Goal: Task Accomplishment & Management: Manage account settings

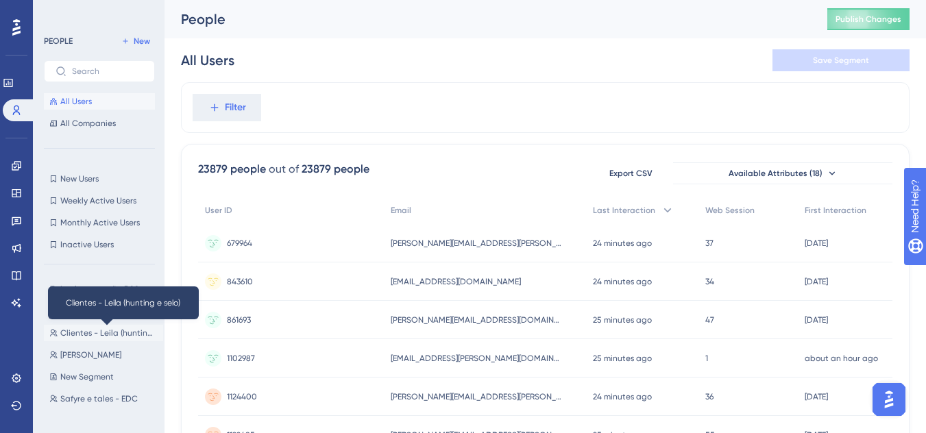
click at [95, 328] on span "Clientes - Leila (hunting e selo)" at bounding box center [108, 333] width 97 height 11
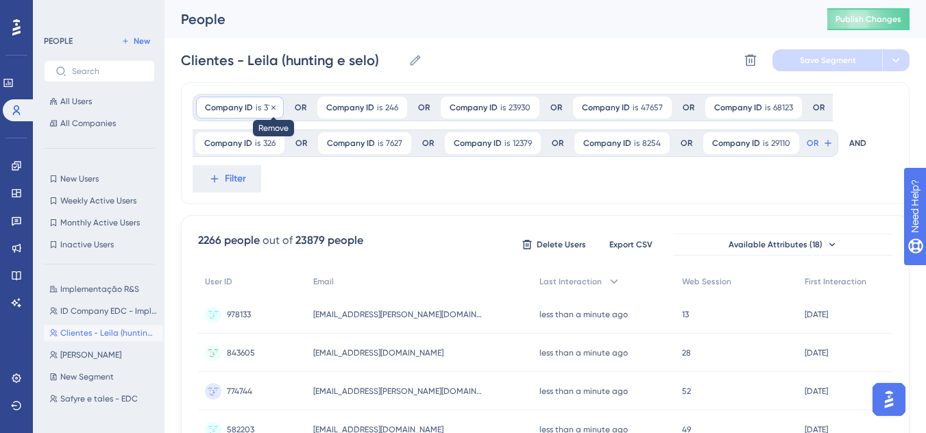
click at [269, 112] on div at bounding box center [273, 107] width 8 height 13
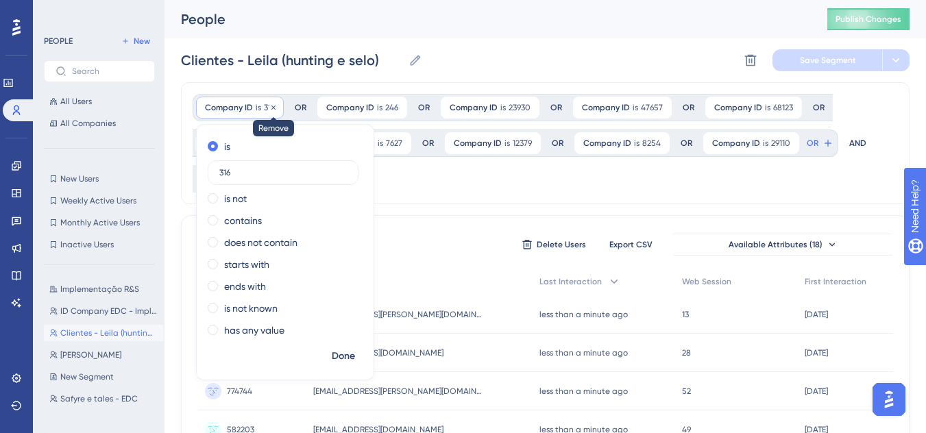
click at [274, 108] on icon at bounding box center [273, 107] width 4 height 4
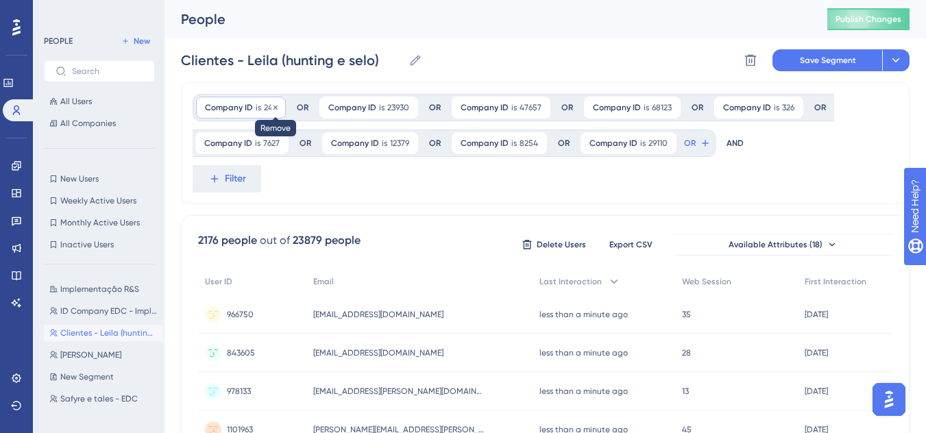
click at [275, 110] on icon at bounding box center [275, 108] width 8 height 8
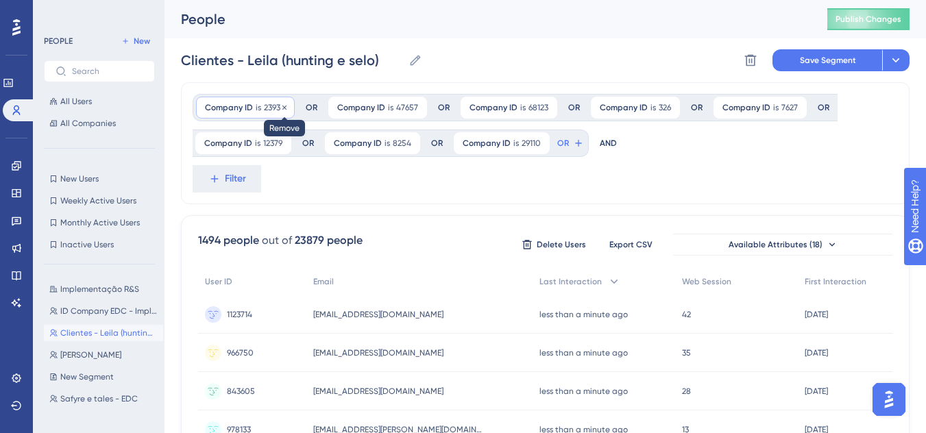
click at [285, 108] on icon at bounding box center [284, 108] width 8 height 8
click at [284, 108] on icon at bounding box center [284, 108] width 8 height 8
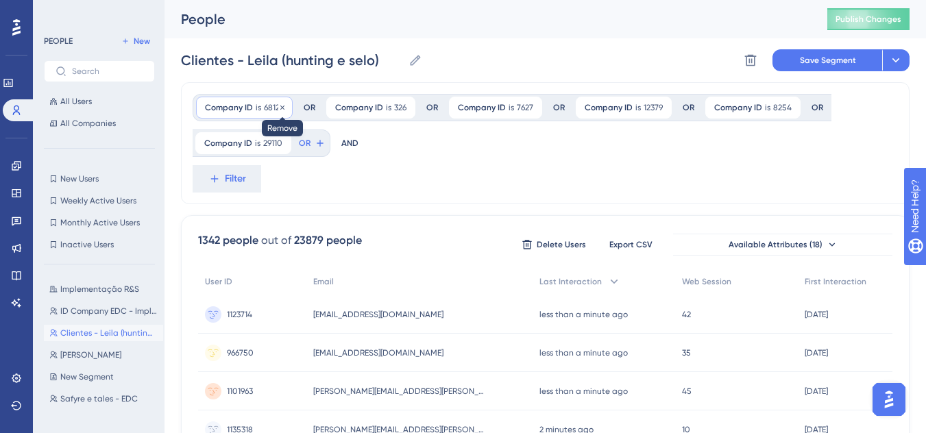
click at [282, 106] on icon at bounding box center [282, 108] width 8 height 8
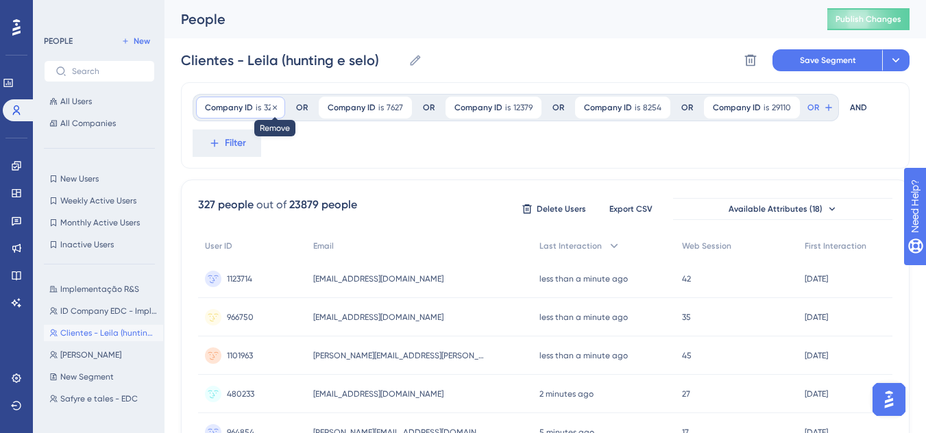
click at [277, 106] on icon at bounding box center [275, 107] width 4 height 4
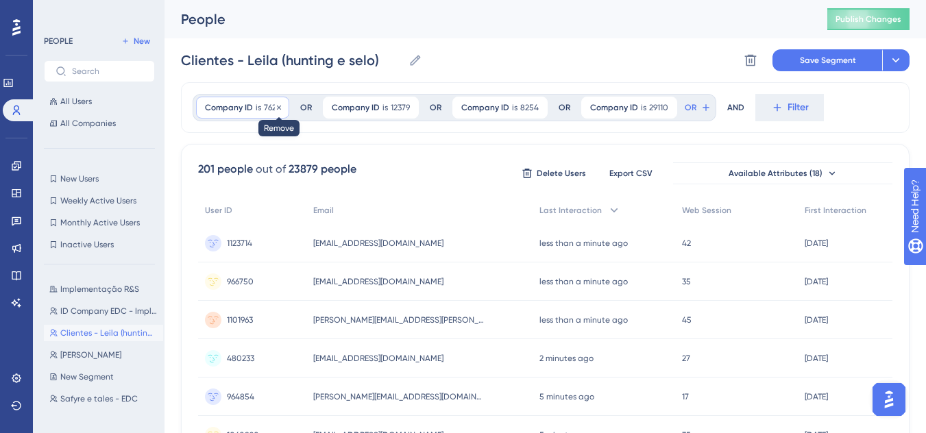
click at [279, 110] on icon at bounding box center [279, 108] width 8 height 8
click at [279, 108] on icon at bounding box center [282, 108] width 8 height 8
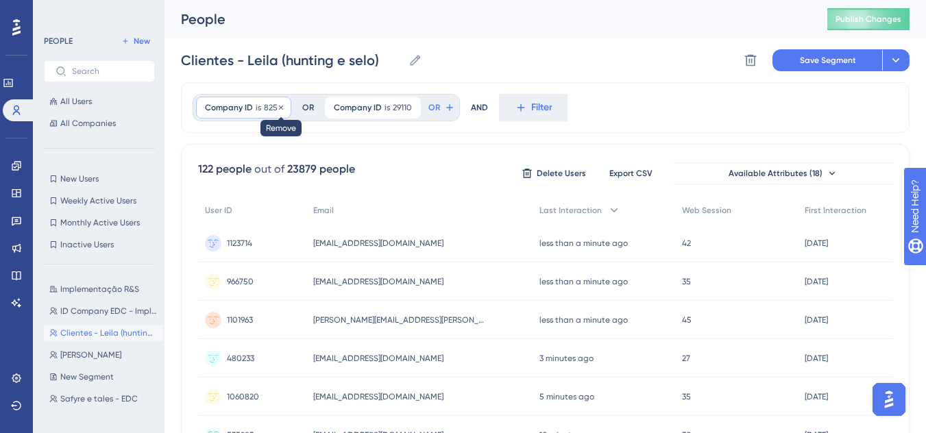
click at [282, 109] on icon at bounding box center [281, 108] width 8 height 8
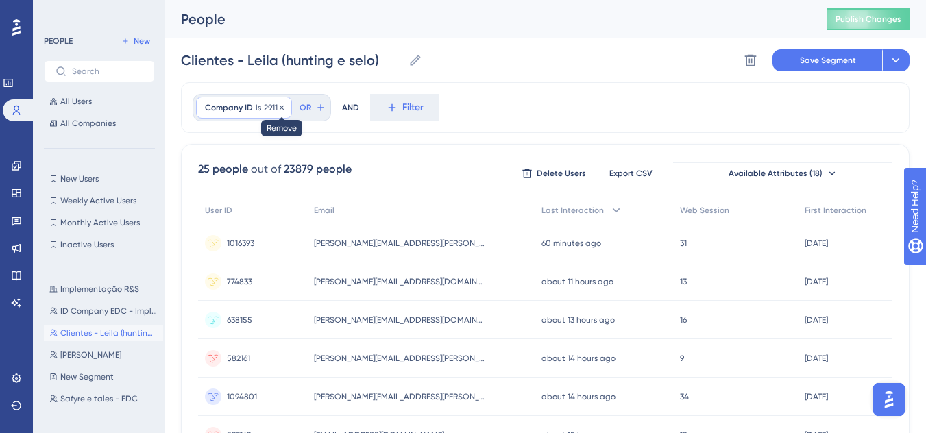
click at [279, 109] on icon at bounding box center [282, 108] width 8 height 8
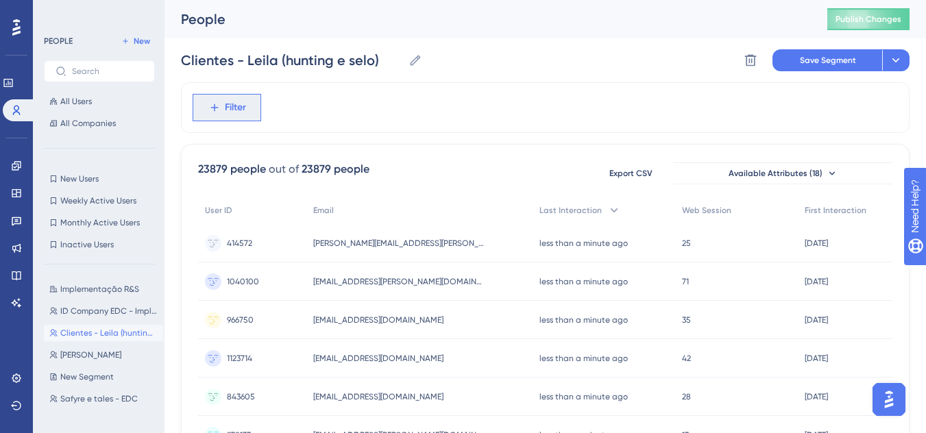
click at [227, 107] on span "Filter" at bounding box center [235, 107] width 21 height 16
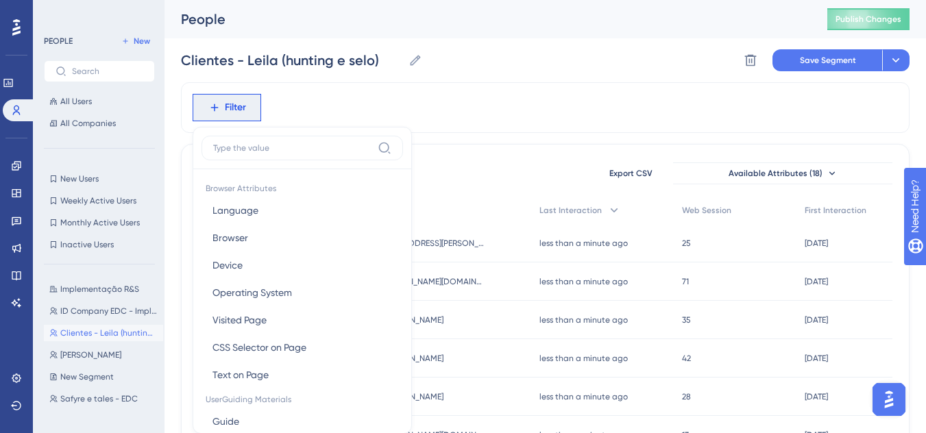
scroll to position [64, 0]
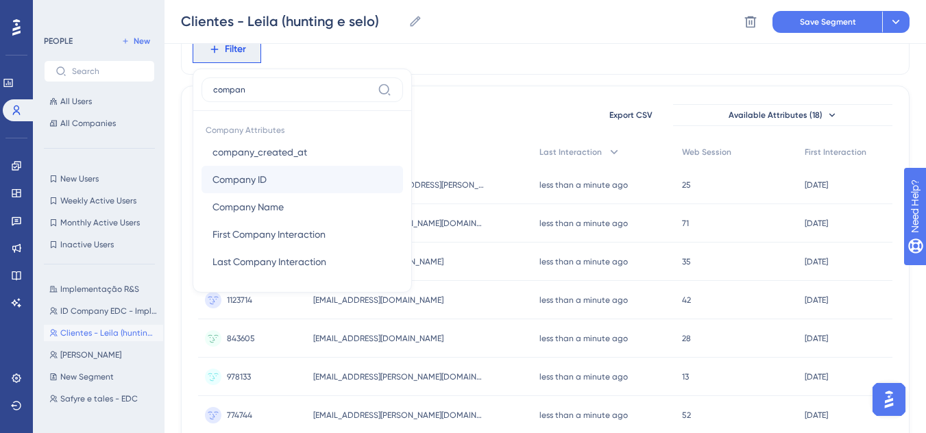
type input "compan"
click at [271, 175] on button "Company ID Company ID" at bounding box center [303, 179] width 202 height 27
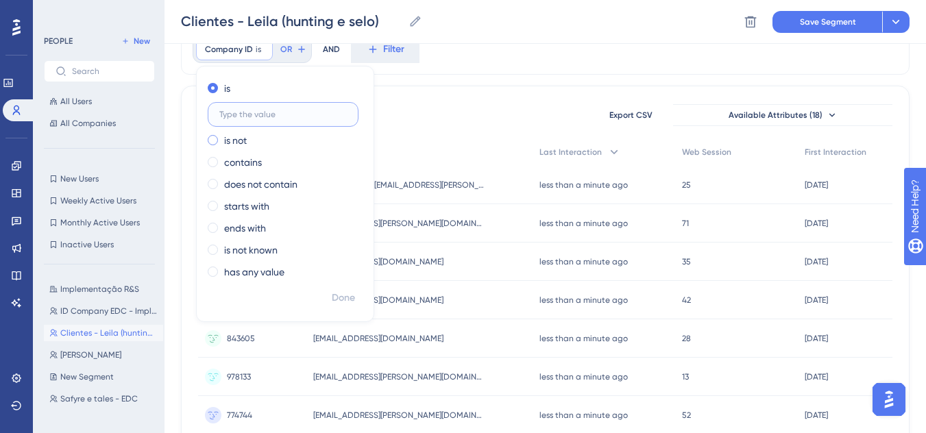
paste input "24688"
type input "24688"
click at [333, 293] on span "Done" at bounding box center [343, 298] width 23 height 16
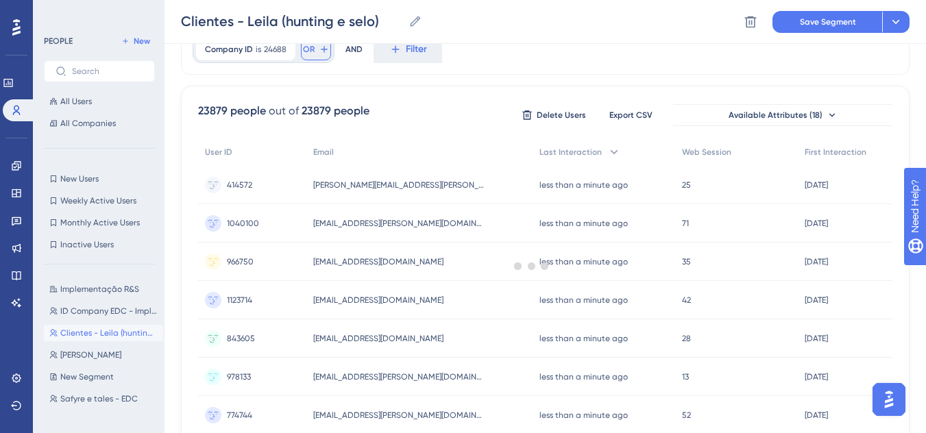
click at [306, 56] on button "OR" at bounding box center [316, 49] width 30 height 22
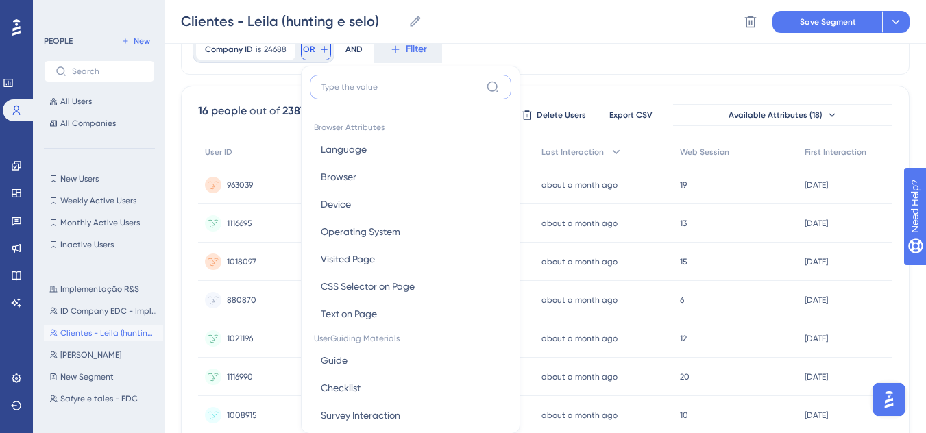
paste input "1130"
type input "1130"
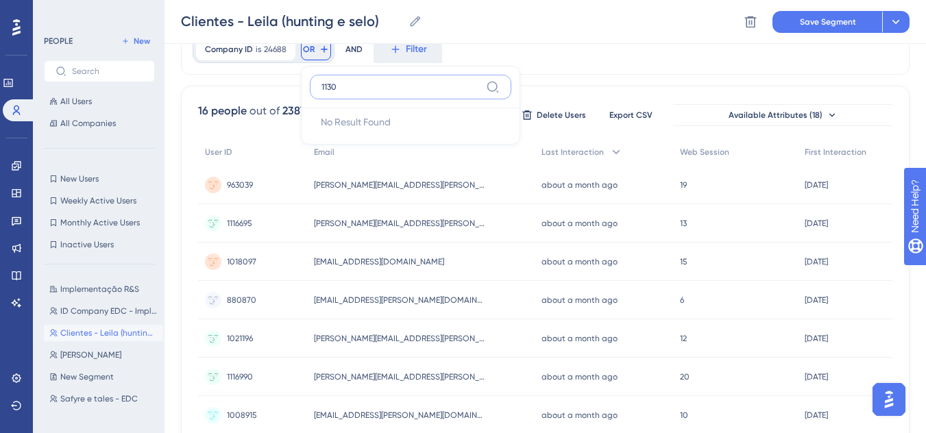
drag, startPoint x: 353, startPoint y: 88, endPoint x: 301, endPoint y: 86, distance: 52.2
click at [301, 86] on div "1130 No Result Found No Result Found" at bounding box center [410, 105] width 219 height 79
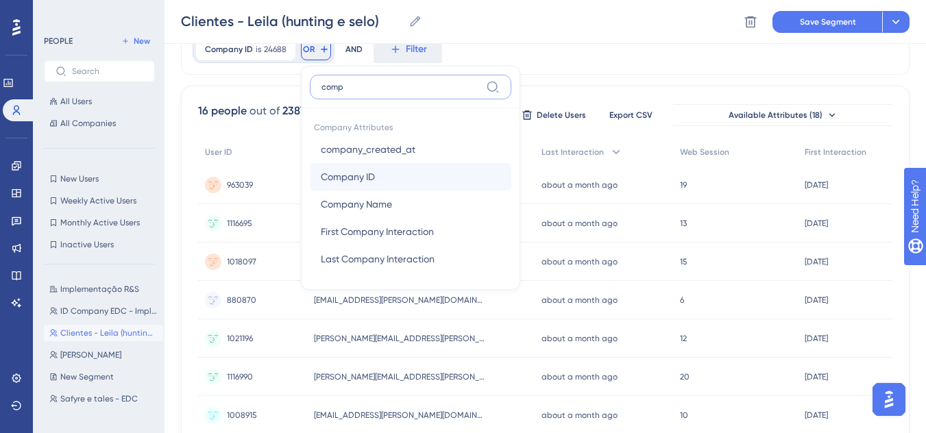
type input "comp"
click at [365, 175] on span "Company ID" at bounding box center [348, 177] width 54 height 16
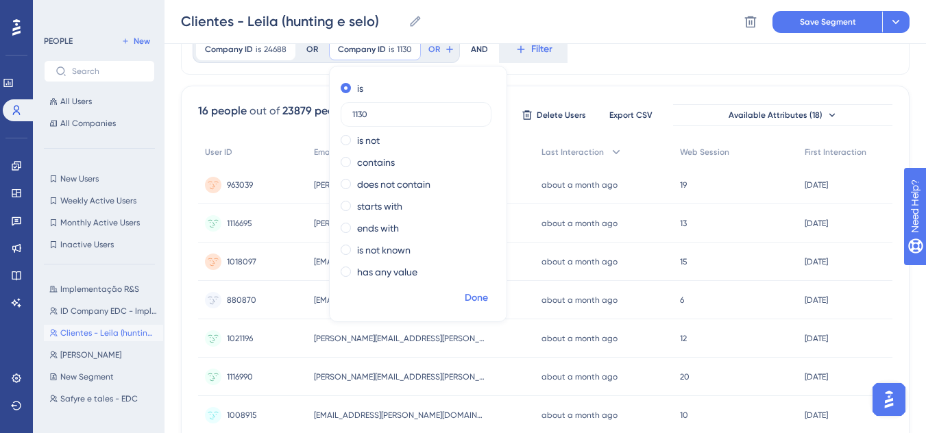
type input "1130"
click at [475, 291] on span "Done" at bounding box center [476, 298] width 23 height 16
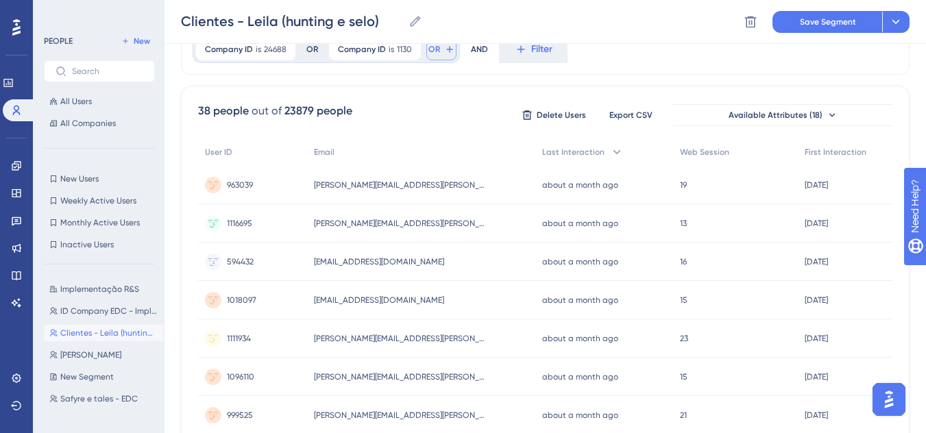
click at [438, 49] on span "OR" at bounding box center [434, 49] width 12 height 11
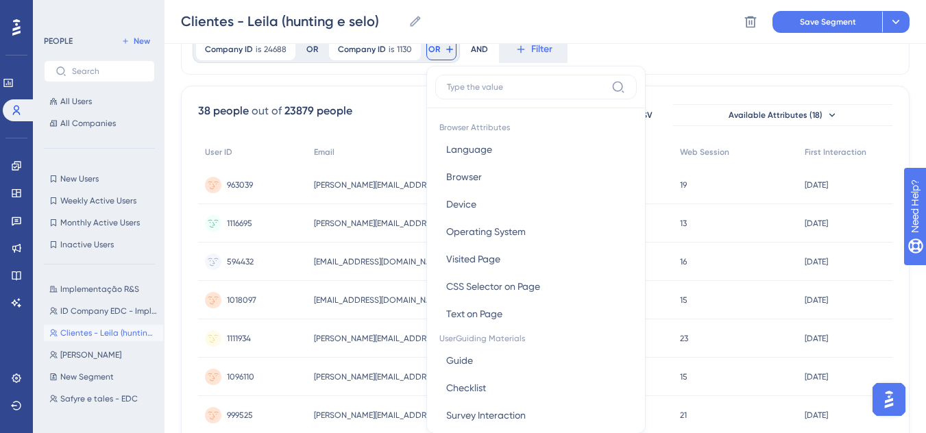
scroll to position [97, 0]
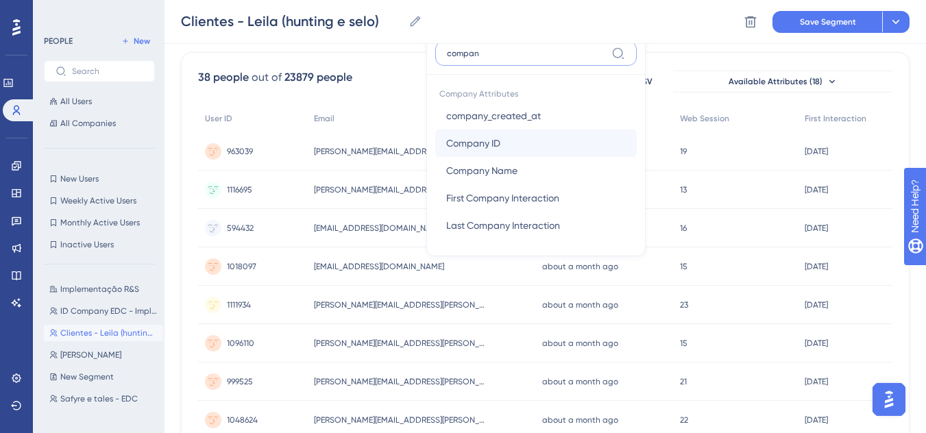
type input "compan"
click at [513, 145] on button "Company ID Company ID" at bounding box center [536, 143] width 202 height 27
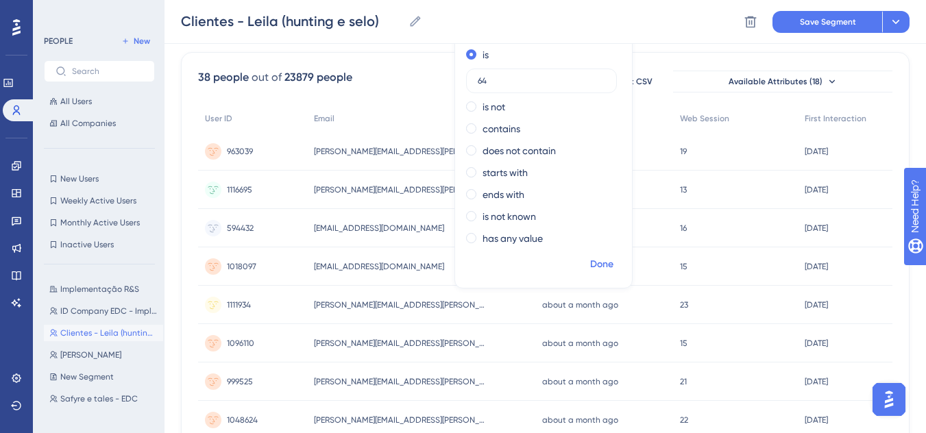
type input "64"
click at [601, 264] on span "Done" at bounding box center [601, 264] width 23 height 16
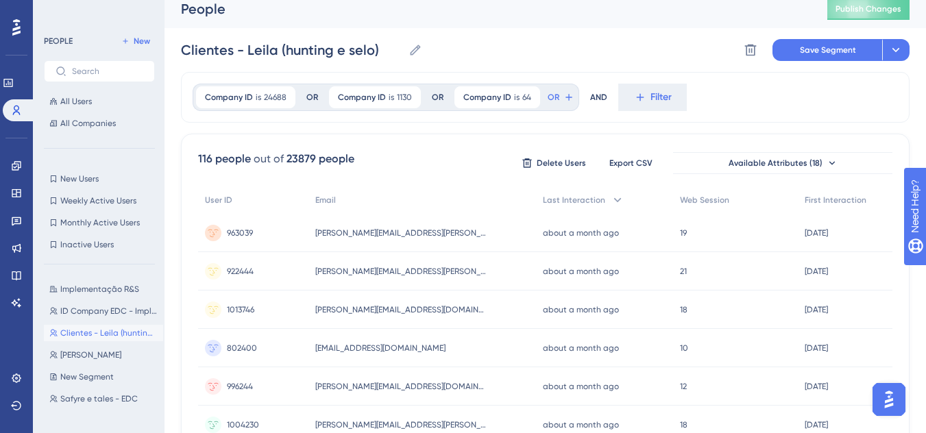
scroll to position [9, 0]
click at [568, 97] on icon at bounding box center [569, 98] width 11 height 11
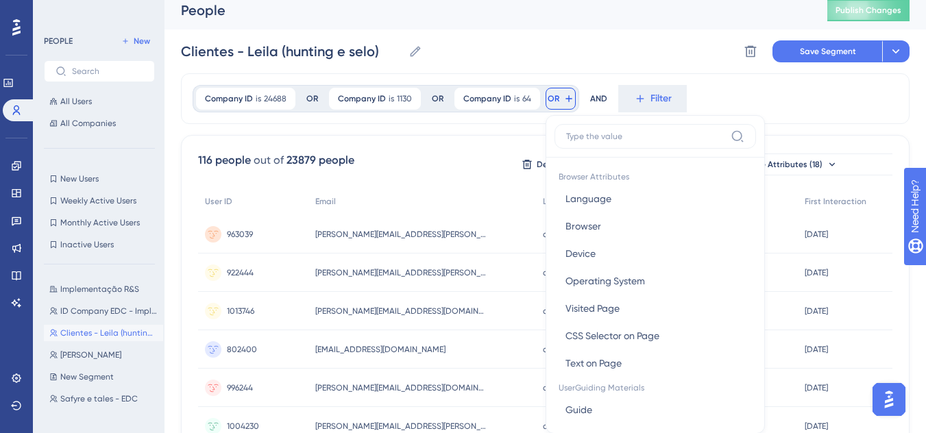
scroll to position [66, 0]
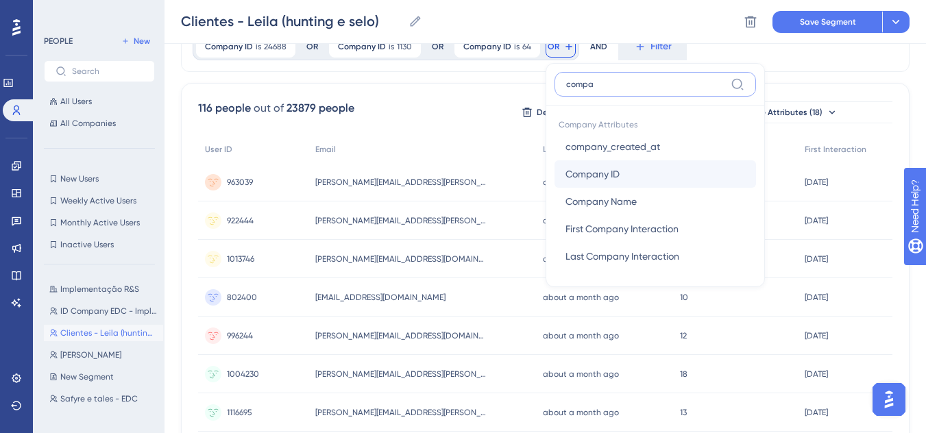
type input "compa"
click at [579, 180] on span "Company ID" at bounding box center [593, 174] width 54 height 16
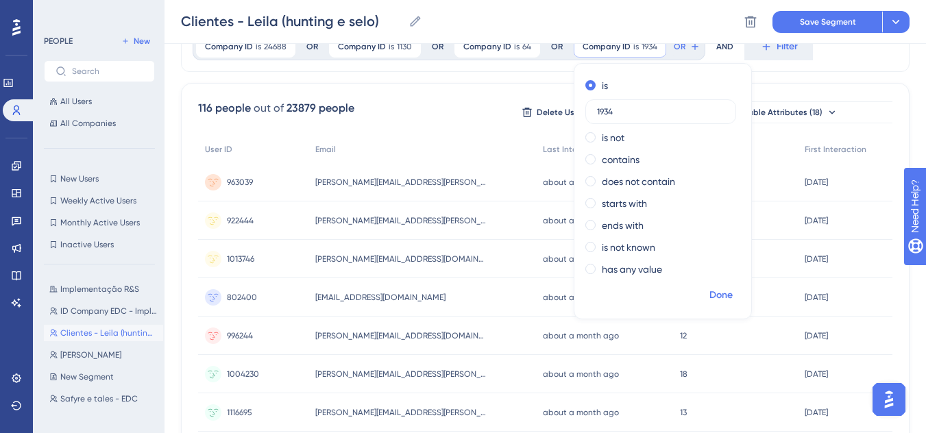
type input "1934"
click at [727, 300] on span "Done" at bounding box center [721, 295] width 23 height 16
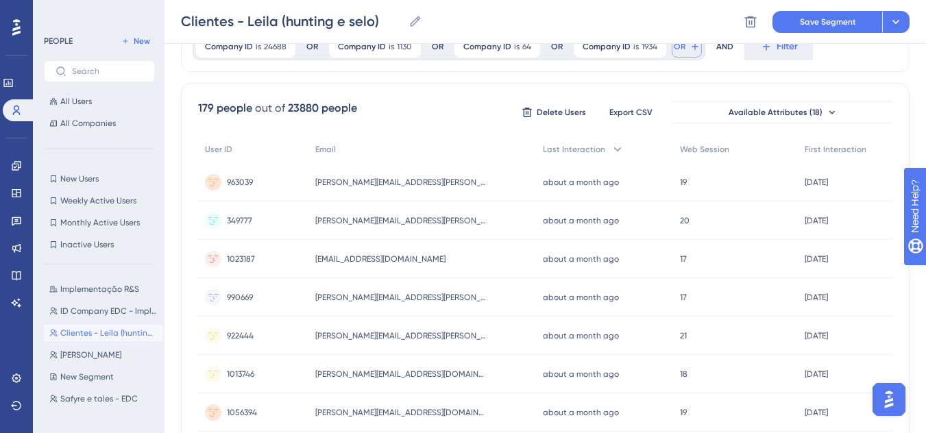
click at [692, 49] on icon at bounding box center [695, 46] width 11 height 11
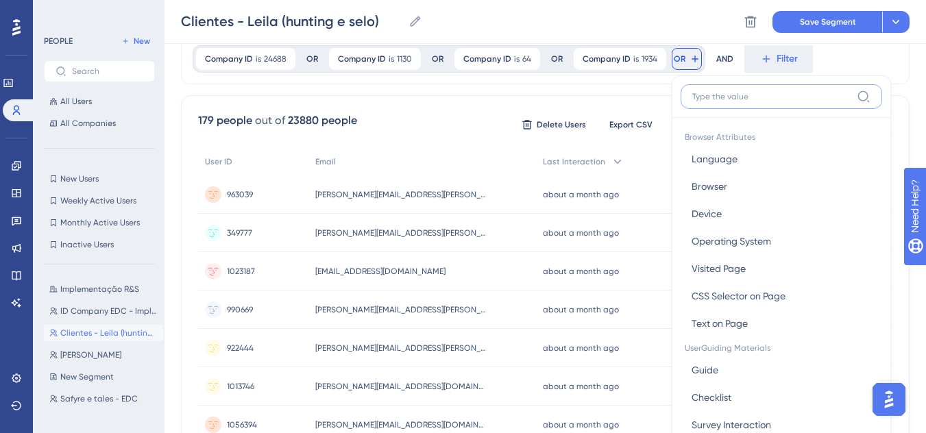
scroll to position [53, 0]
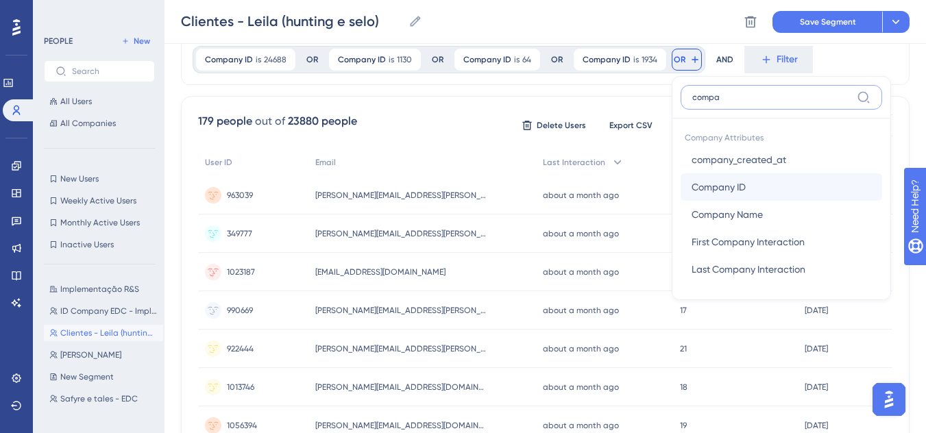
type input "compa"
click at [734, 177] on button "Company ID Company ID" at bounding box center [782, 186] width 202 height 27
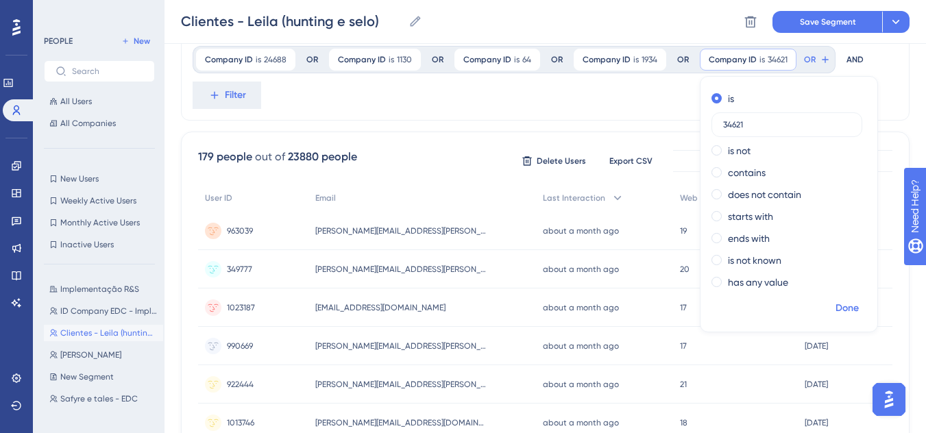
type input "34621"
click at [855, 302] on span "Done" at bounding box center [847, 308] width 23 height 16
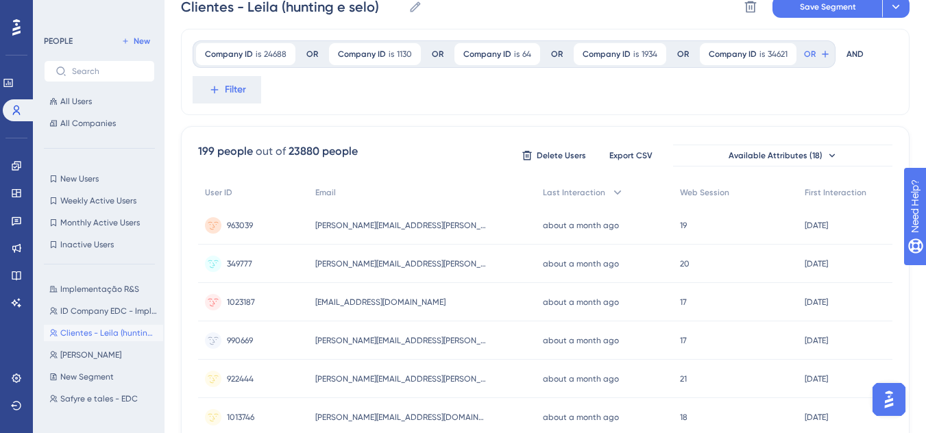
scroll to position [0, 0]
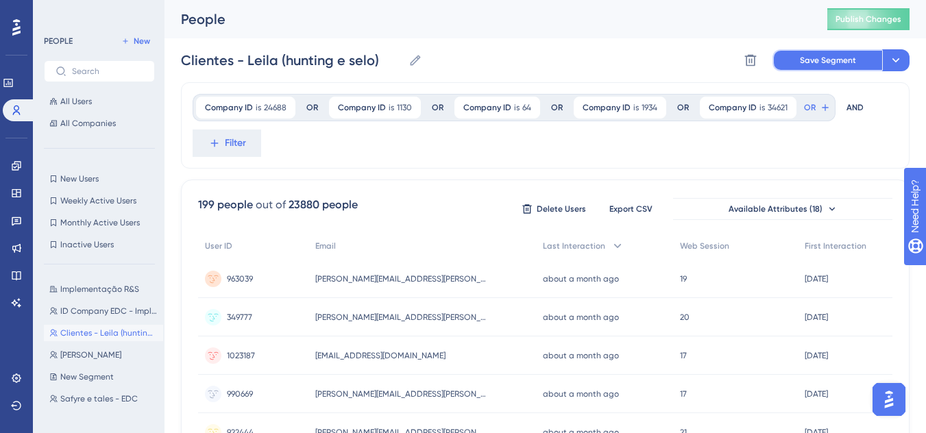
click at [835, 60] on span "Save Segment" at bounding box center [828, 60] width 56 height 11
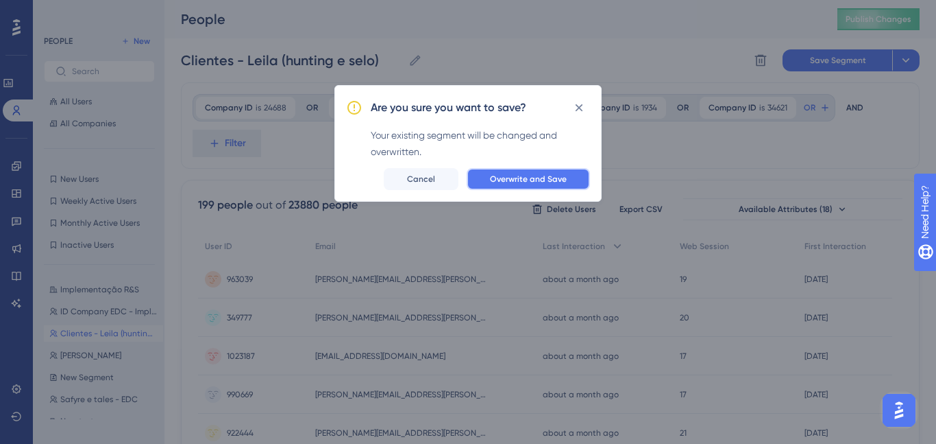
click at [520, 180] on span "Overwrite and Save" at bounding box center [528, 178] width 77 height 11
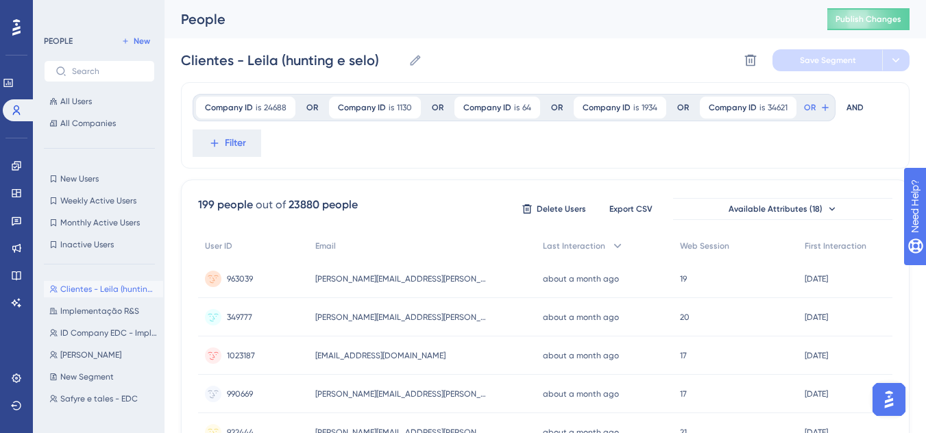
click at [470, 47] on div "Clientes - [PERSON_NAME] (hunting e selo) [GEOGRAPHIC_DATA] - [GEOGRAPHIC_DATA]…" at bounding box center [545, 60] width 729 height 44
click at [403, 61] on label "Clientes - [PERSON_NAME] (hunting e selo) [GEOGRAPHIC_DATA] - [GEOGRAPHIC_DATA]…" at bounding box center [301, 60] width 241 height 25
click at [403, 61] on input "Clientes - Leila (hunting e selo)" at bounding box center [292, 60] width 222 height 19
click at [411, 60] on icon at bounding box center [416, 60] width 14 height 14
click at [403, 60] on input "Clientes - Leila (hunting e selo)" at bounding box center [292, 60] width 222 height 19
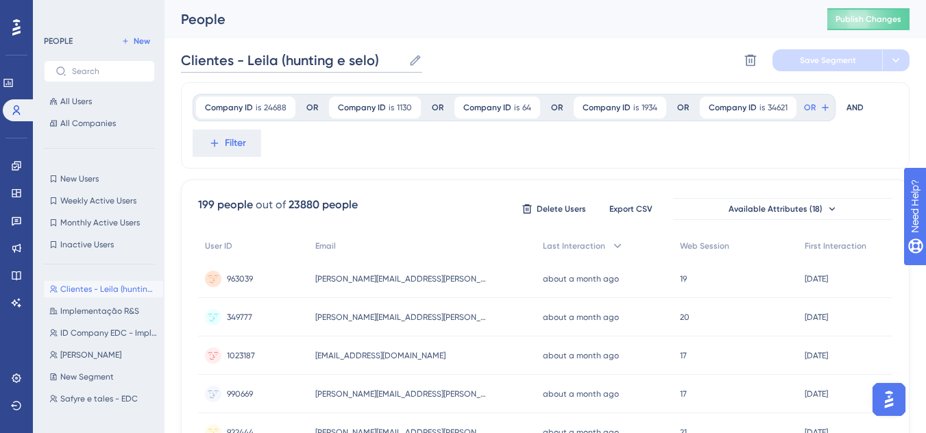
drag, startPoint x: 335, startPoint y: 58, endPoint x: 372, endPoint y: 58, distance: 37.0
click at [372, 58] on input "Clientes - Leila (hunting e selo)" at bounding box center [292, 60] width 222 height 19
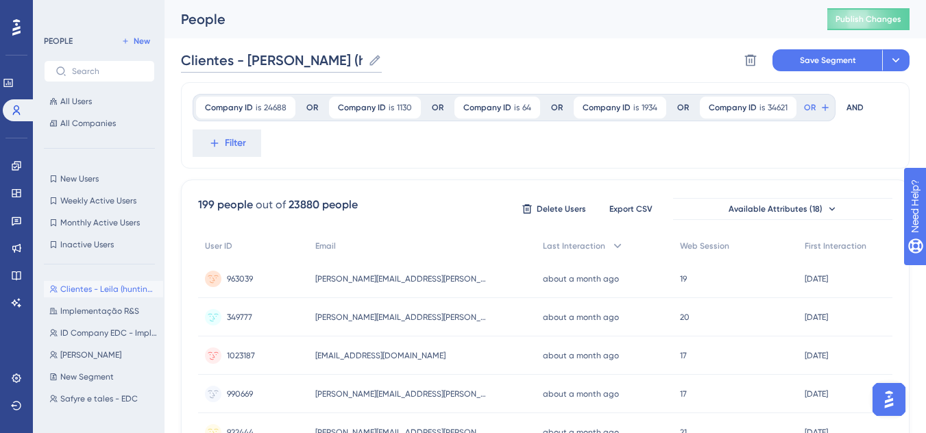
type input "Clientes - [PERSON_NAME] (hunting)"
click at [467, 75] on div "Clientes - [PERSON_NAME] (hunting) Clientes - [PERSON_NAME] (hunting) Delete Se…" at bounding box center [545, 60] width 729 height 44
drag, startPoint x: 347, startPoint y: 59, endPoint x: 132, endPoint y: 45, distance: 215.7
click at [687, 39] on div "Clientes - [PERSON_NAME] (hunting) Clientes - [PERSON_NAME] (hunting) Delete Se…" at bounding box center [545, 60] width 729 height 44
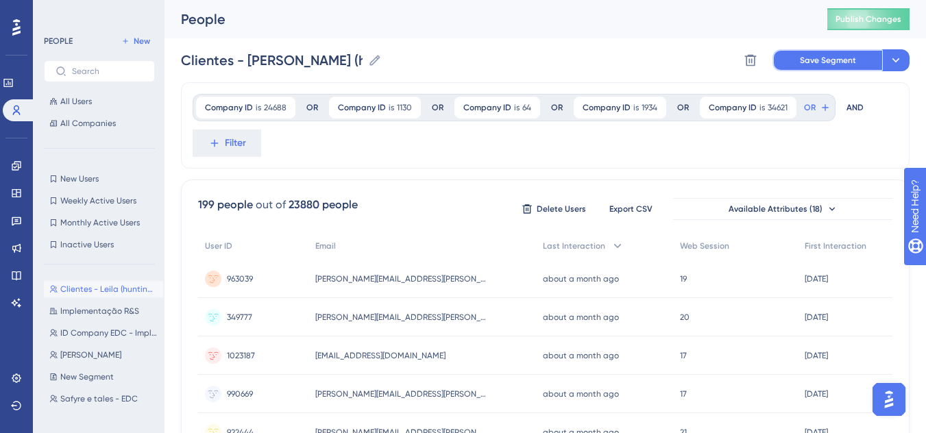
click at [811, 61] on span "Save Segment" at bounding box center [828, 60] width 56 height 11
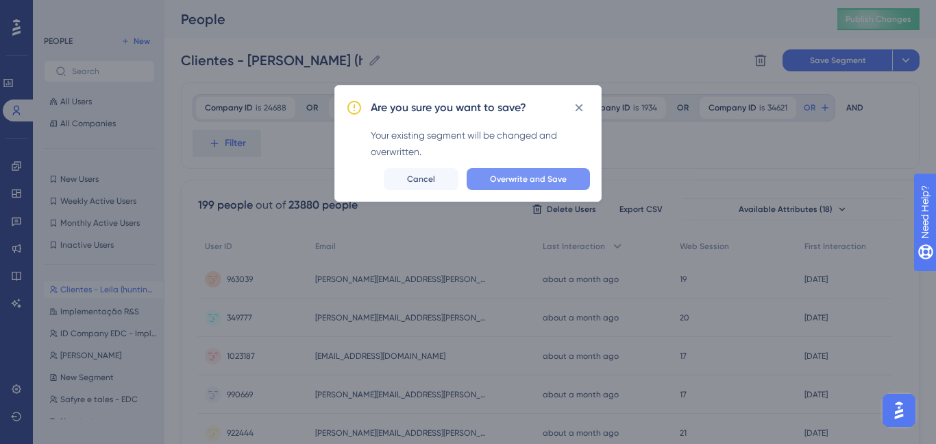
click at [587, 178] on button "Overwrite and Save" at bounding box center [528, 179] width 123 height 22
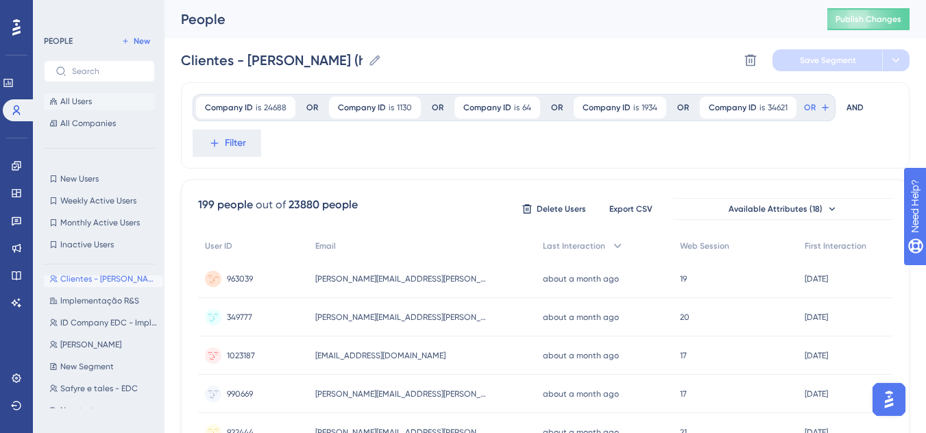
click at [77, 99] on span "All Users" at bounding box center [76, 101] width 32 height 11
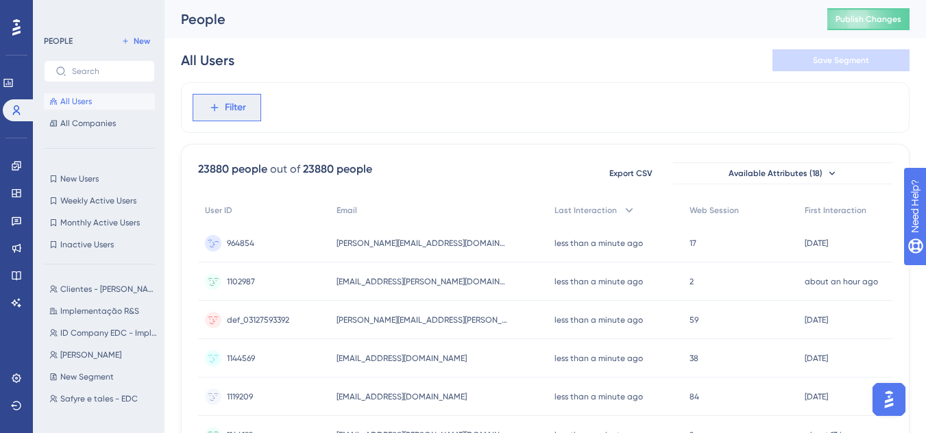
click at [252, 113] on button "Filter" at bounding box center [227, 107] width 69 height 27
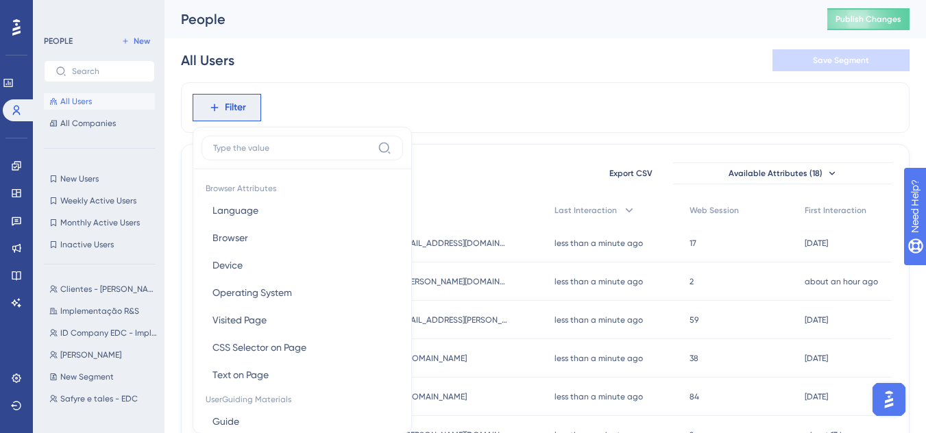
scroll to position [64, 0]
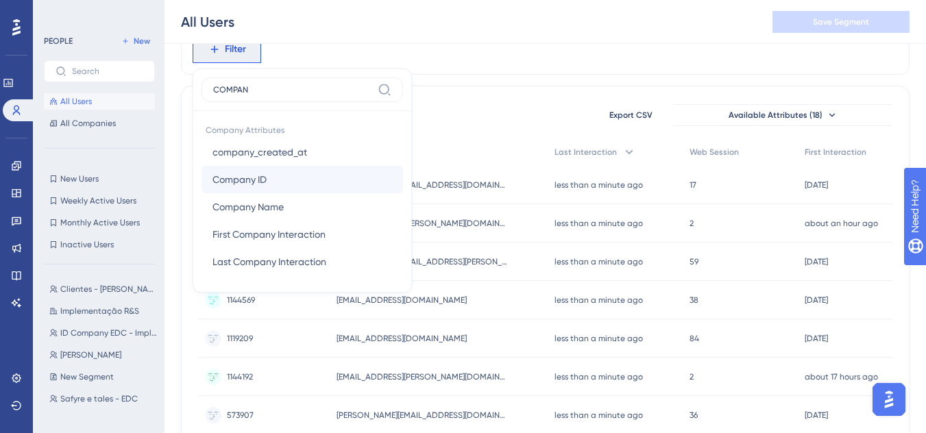
type input "COMPAN"
click at [302, 191] on button "Company ID Company ID" at bounding box center [303, 179] width 202 height 27
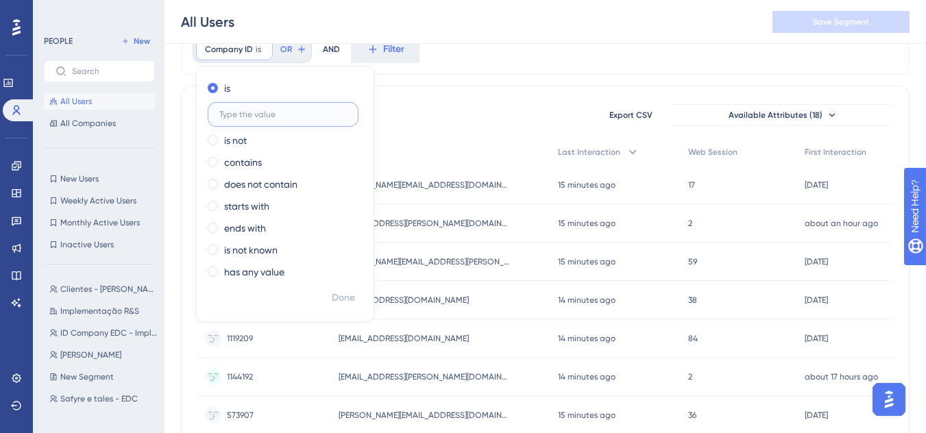
paste input "629"
type input "629"
click at [348, 300] on span "Done" at bounding box center [343, 298] width 23 height 16
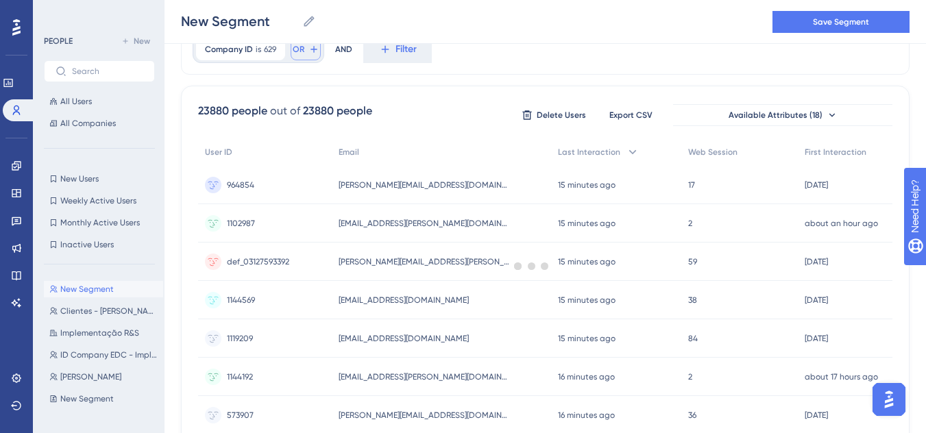
click at [313, 56] on button "OR" at bounding box center [306, 49] width 30 height 22
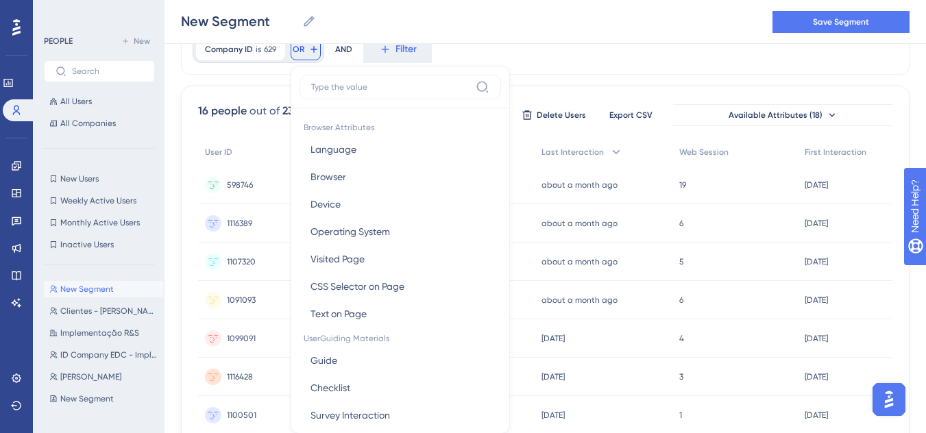
scroll to position [97, 0]
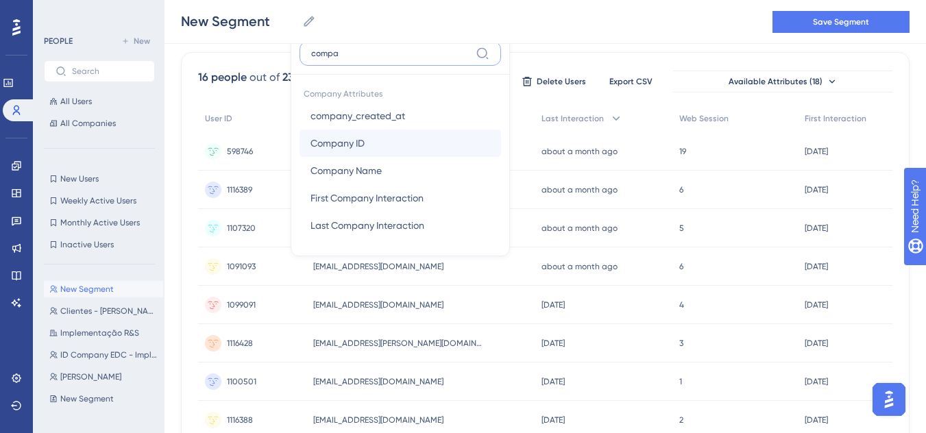
type input "compa"
click at [367, 134] on button "Company ID Company ID" at bounding box center [401, 143] width 202 height 27
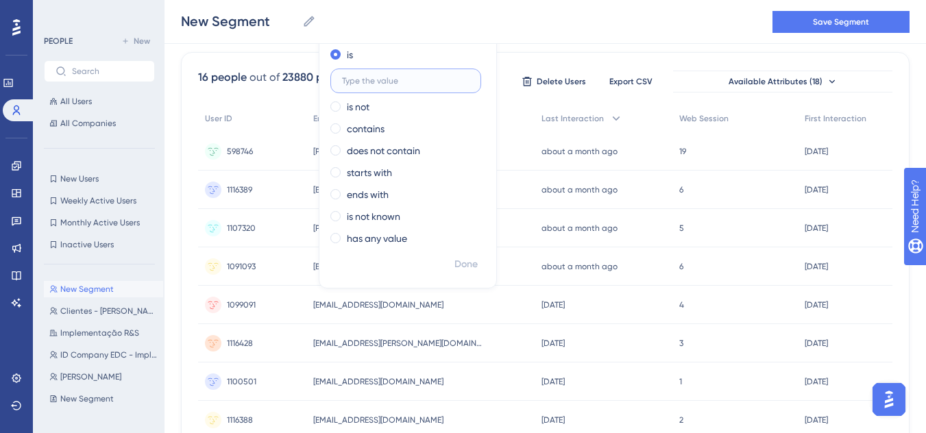
paste input "1147"
type input "1147"
click at [484, 257] on button "Done" at bounding box center [466, 264] width 38 height 25
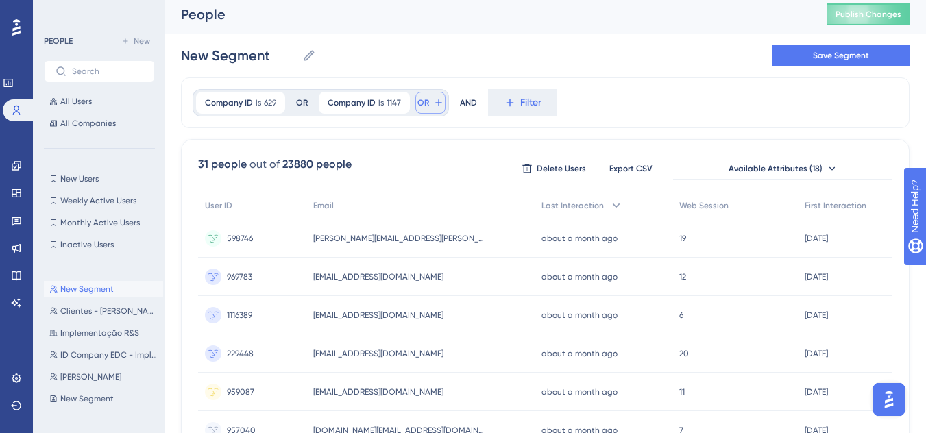
click at [430, 101] on button "OR" at bounding box center [430, 103] width 30 height 22
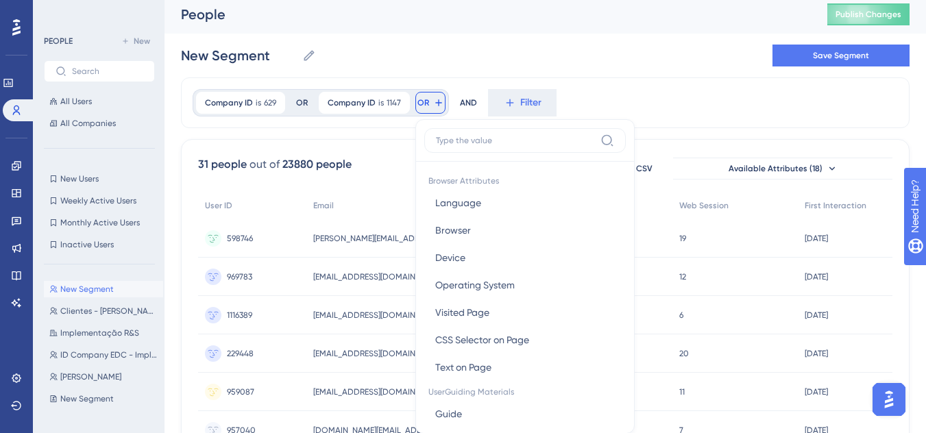
scroll to position [65, 0]
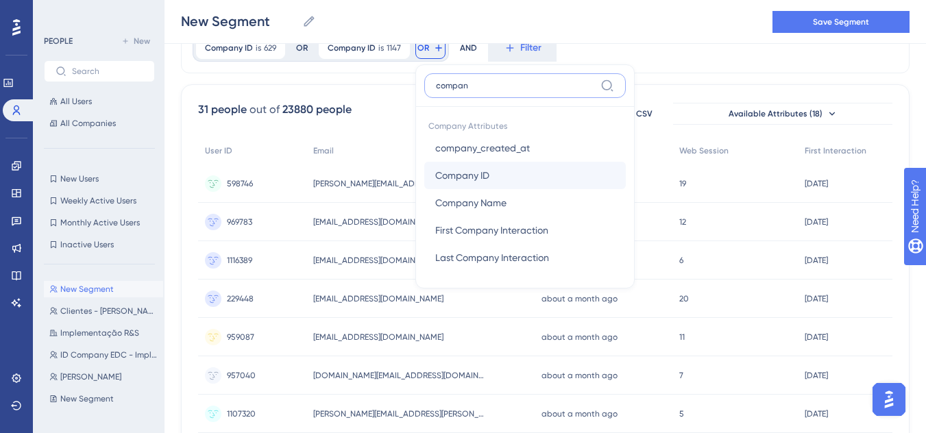
type input "compan"
click at [536, 168] on button "Company ID Company ID" at bounding box center [525, 175] width 202 height 27
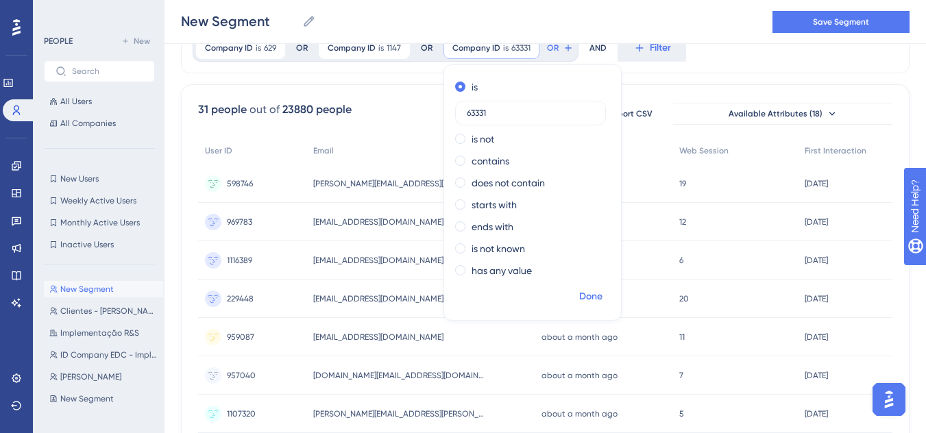
type input "63331"
click at [604, 300] on button "Done" at bounding box center [591, 297] width 38 height 25
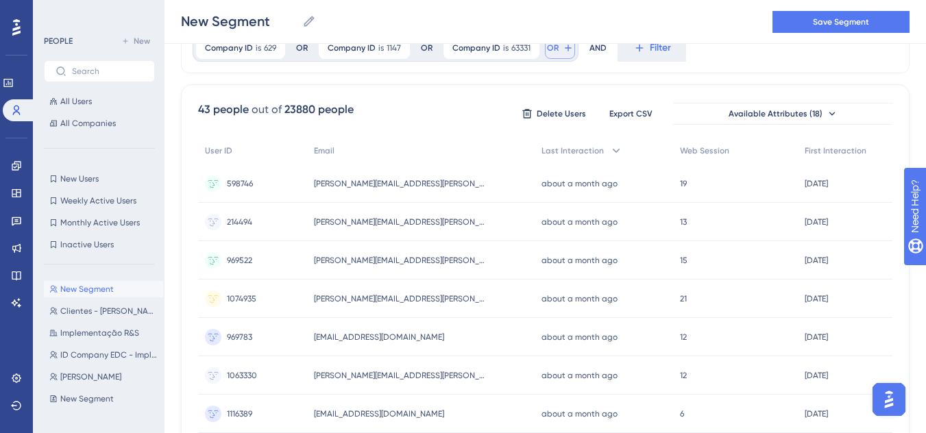
click at [563, 50] on icon at bounding box center [568, 48] width 11 height 11
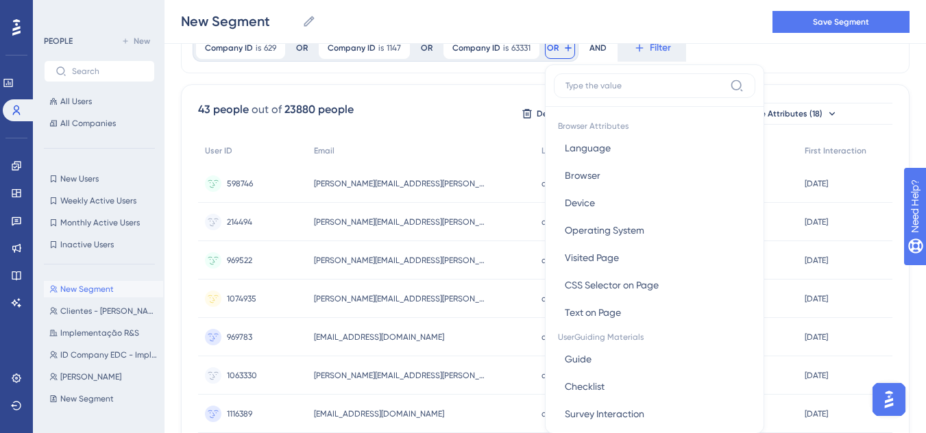
scroll to position [98, 0]
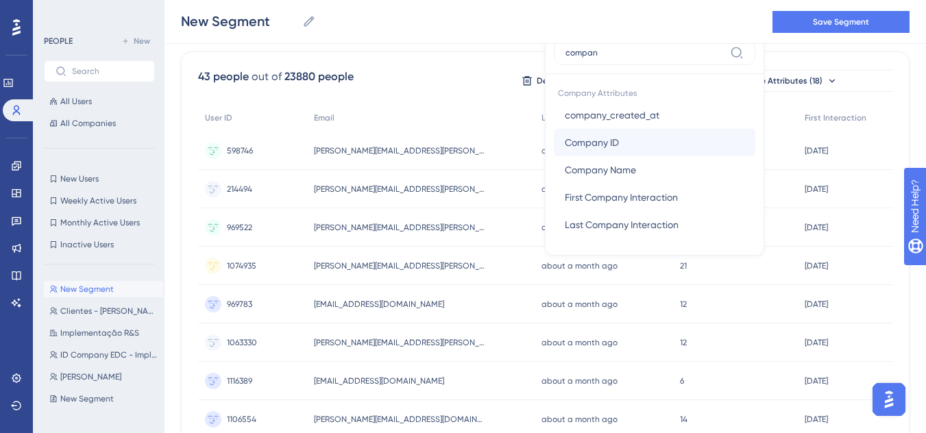
type input "compan"
click at [666, 151] on button "Company ID Company ID" at bounding box center [655, 142] width 202 height 27
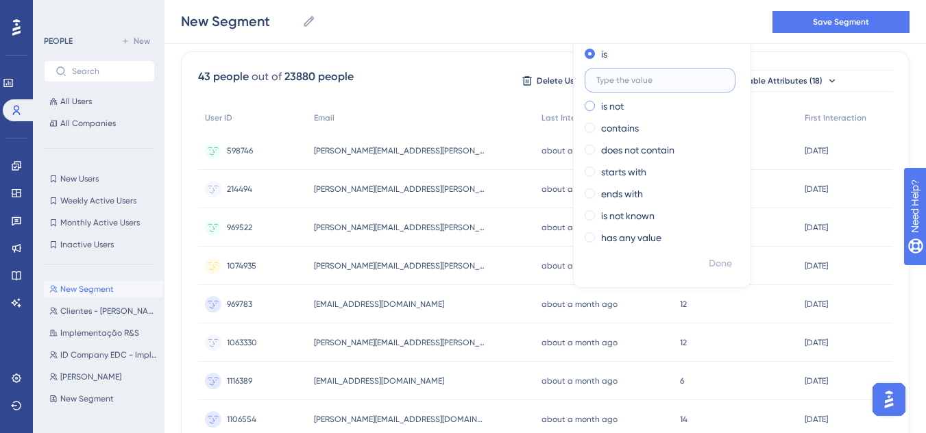
paste input "57061"
type input "57061"
click at [727, 269] on span "Done" at bounding box center [720, 264] width 23 height 16
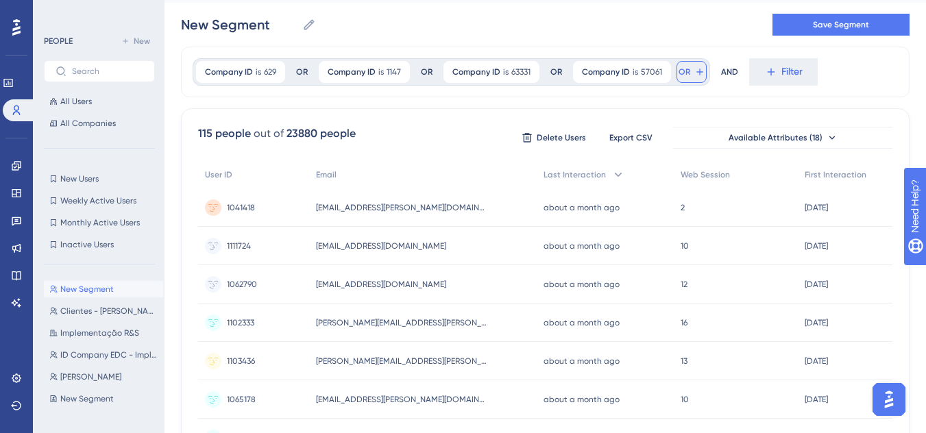
click at [690, 79] on button "OR" at bounding box center [692, 72] width 30 height 22
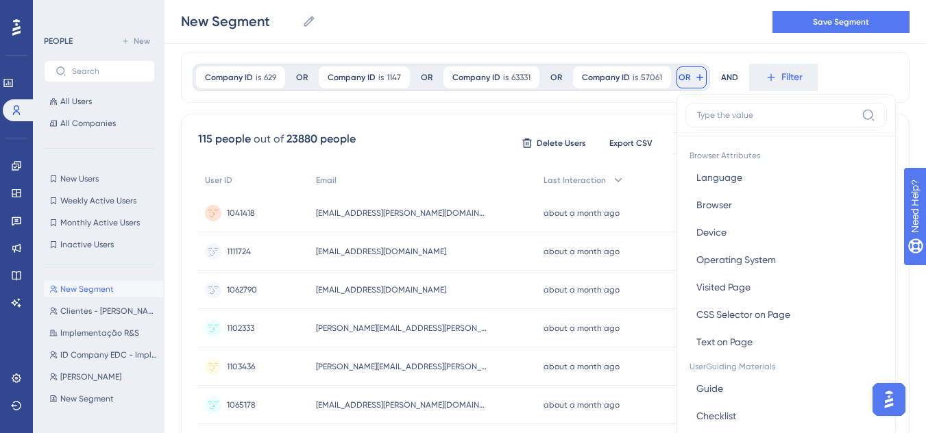
scroll to position [80, 0]
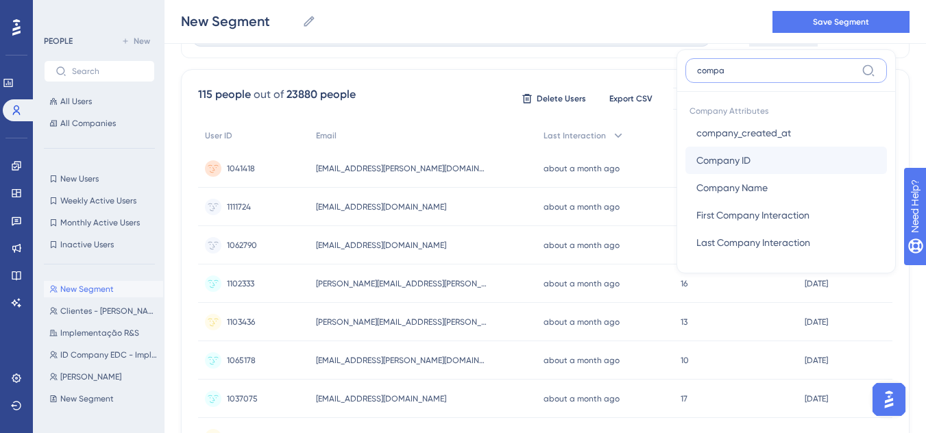
type input "compa"
click at [747, 152] on button "Company ID Company ID" at bounding box center [787, 160] width 202 height 27
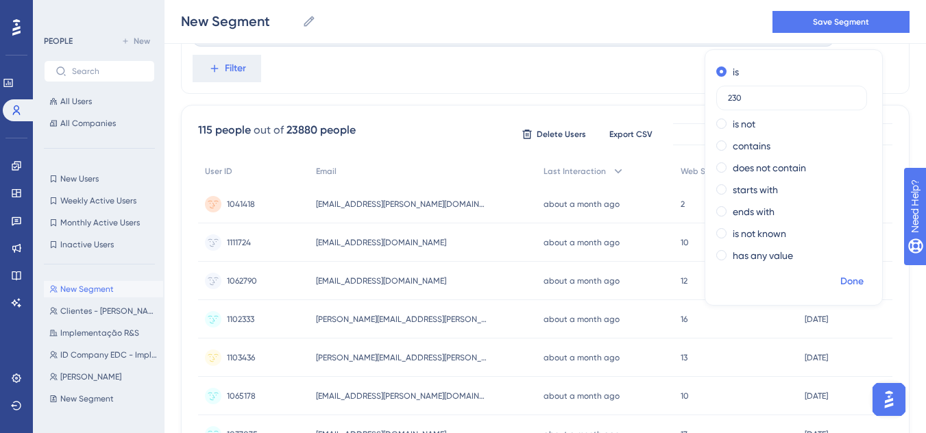
type input "230"
click at [854, 277] on span "Done" at bounding box center [851, 282] width 23 height 16
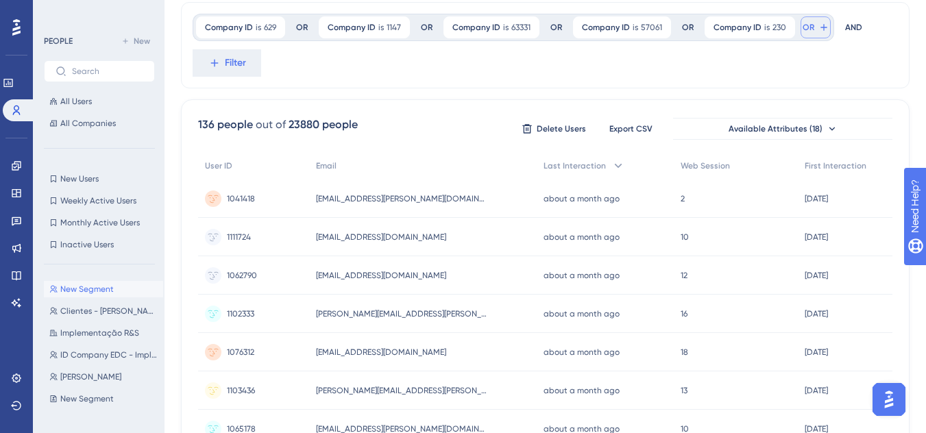
scroll to position [0, 0]
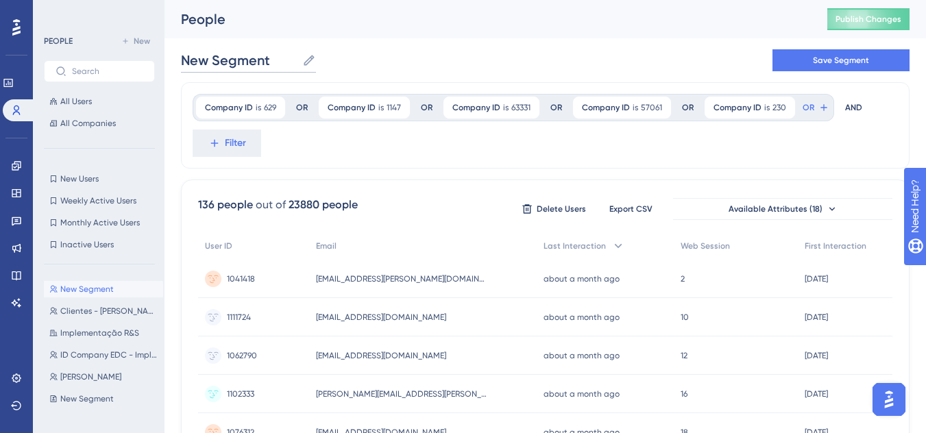
click at [283, 67] on input "New Segment" at bounding box center [239, 60] width 116 height 19
drag, startPoint x: 280, startPoint y: 63, endPoint x: 143, endPoint y: 73, distance: 137.5
paste input "Clientes - [PERSON_NAME] (hunting)"
click at [287, 52] on input "Clientes - [PERSON_NAME] (hunting)" at bounding box center [272, 60] width 182 height 19
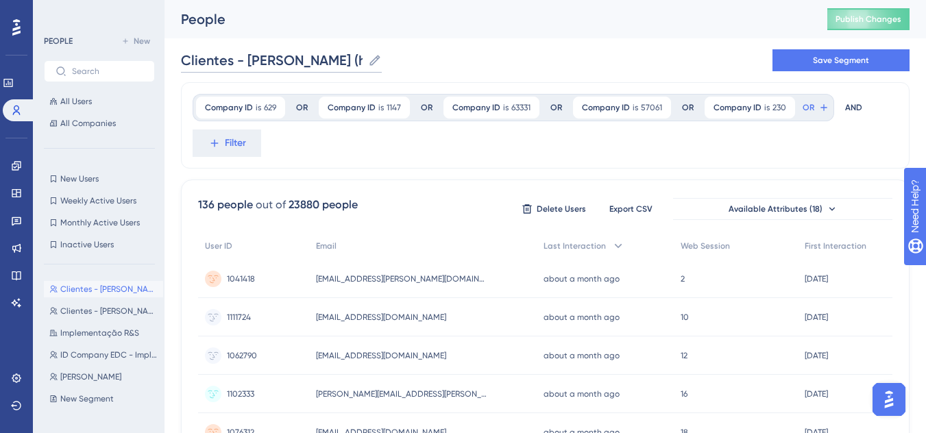
click at [287, 52] on input "Clientes - [PERSON_NAME] (hunting)" at bounding box center [272, 60] width 182 height 19
type input "Clientes - [PERSON_NAME] (selo)"
click at [860, 61] on span "Save Segment" at bounding box center [841, 60] width 56 height 11
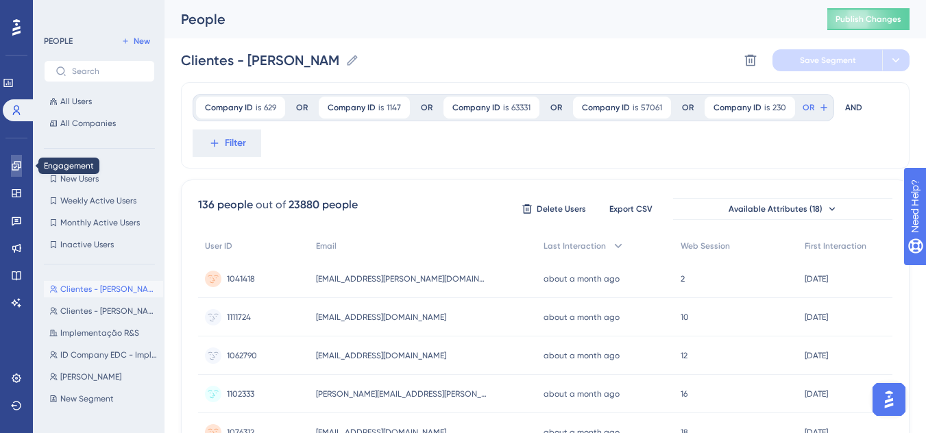
drag, startPoint x: 19, startPoint y: 167, endPoint x: 26, endPoint y: 169, distance: 7.2
click at [19, 167] on icon at bounding box center [16, 165] width 9 height 9
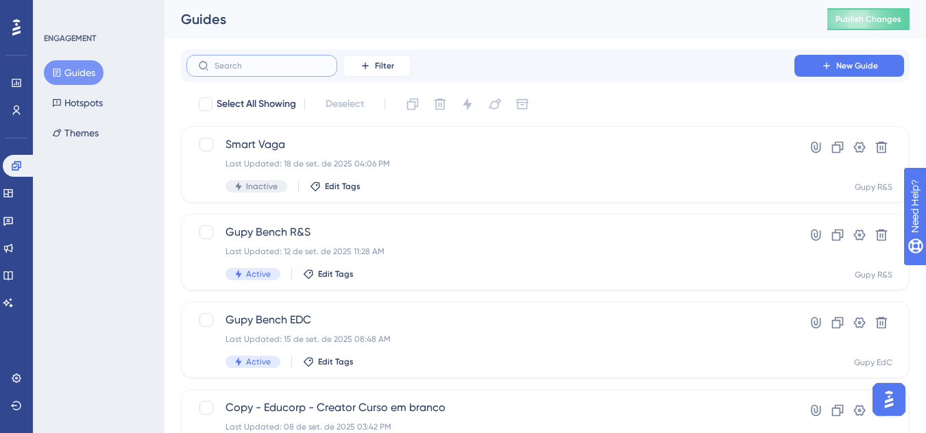
click at [262, 69] on input "text" at bounding box center [270, 66] width 111 height 10
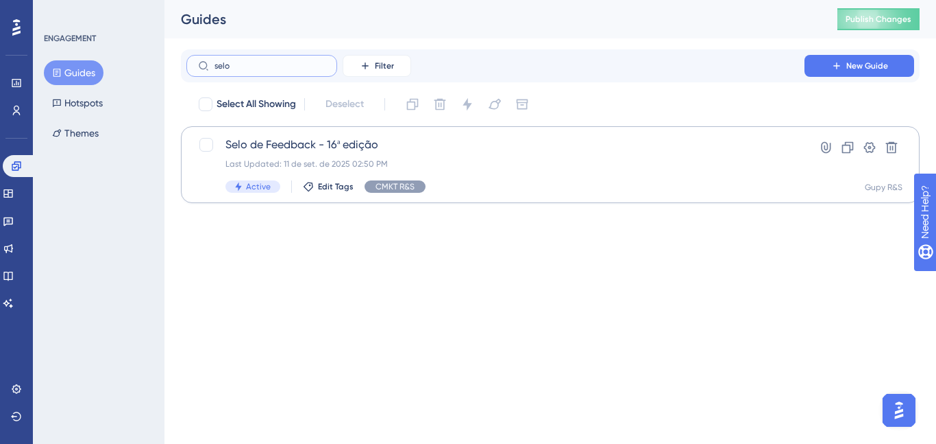
type input "selo"
click at [531, 182] on div "Active Edit Tags CMKT R&S" at bounding box center [496, 186] width 540 height 12
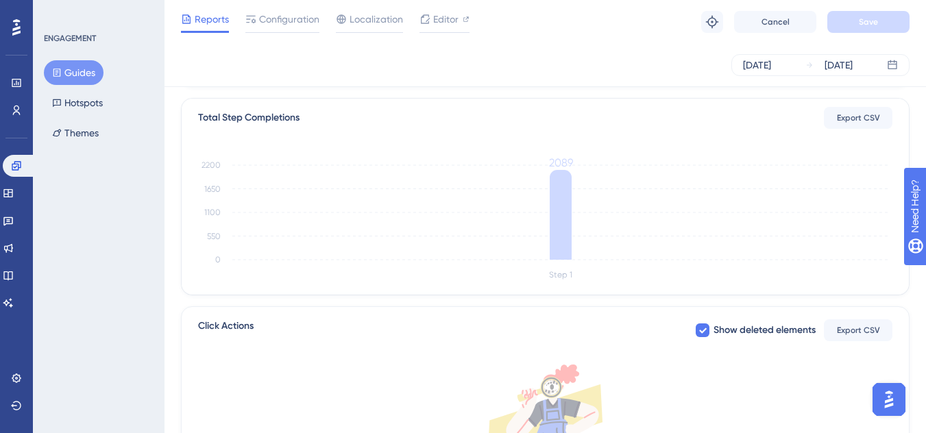
scroll to position [343, 0]
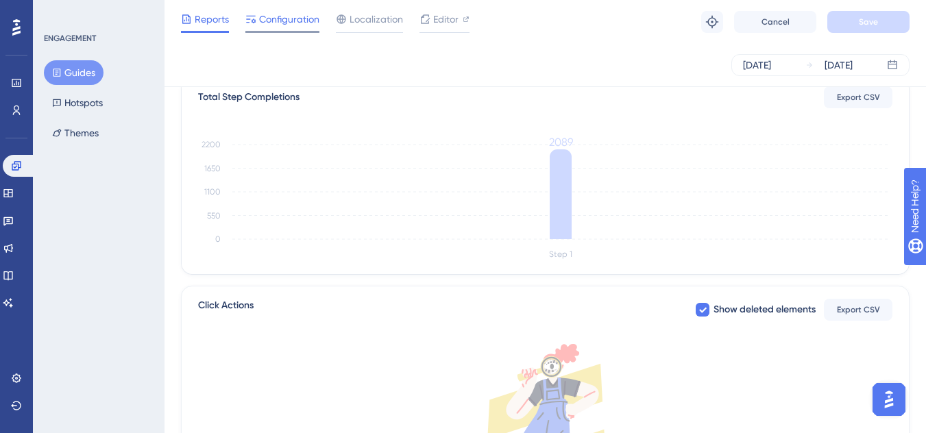
click at [285, 27] on span "Configuration" at bounding box center [289, 19] width 60 height 16
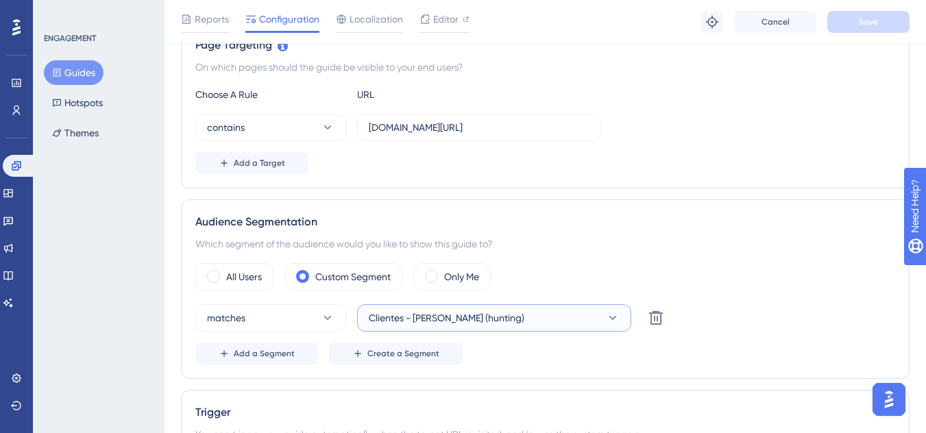
click at [470, 318] on span "Clientes - [PERSON_NAME] (hunting)" at bounding box center [447, 318] width 156 height 16
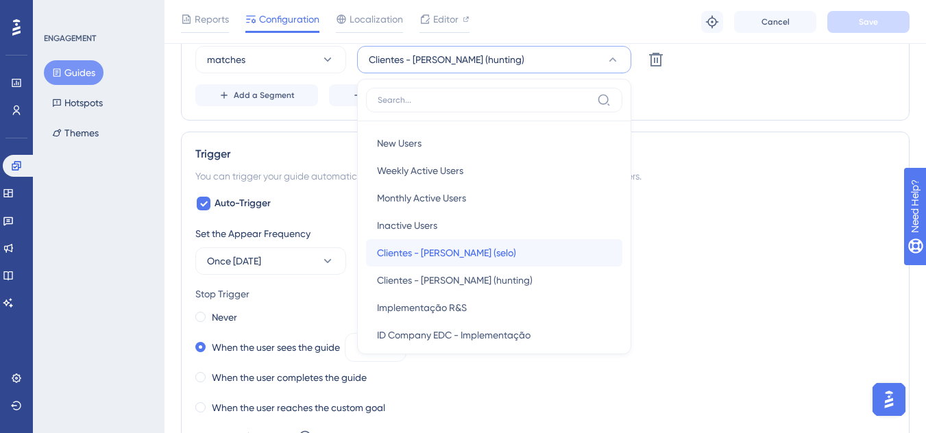
click at [493, 258] on div "Clientes - [GEOGRAPHIC_DATA] (selo) [GEOGRAPHIC_DATA] - [GEOGRAPHIC_DATA] (selo)" at bounding box center [494, 252] width 234 height 27
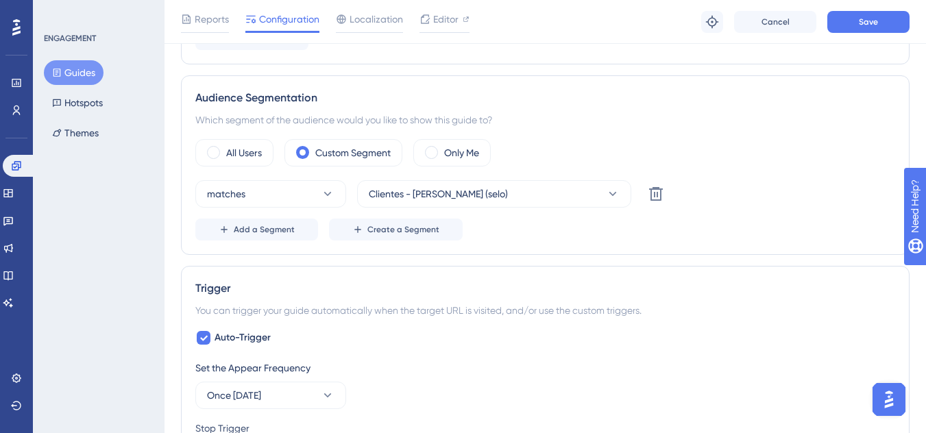
scroll to position [431, 0]
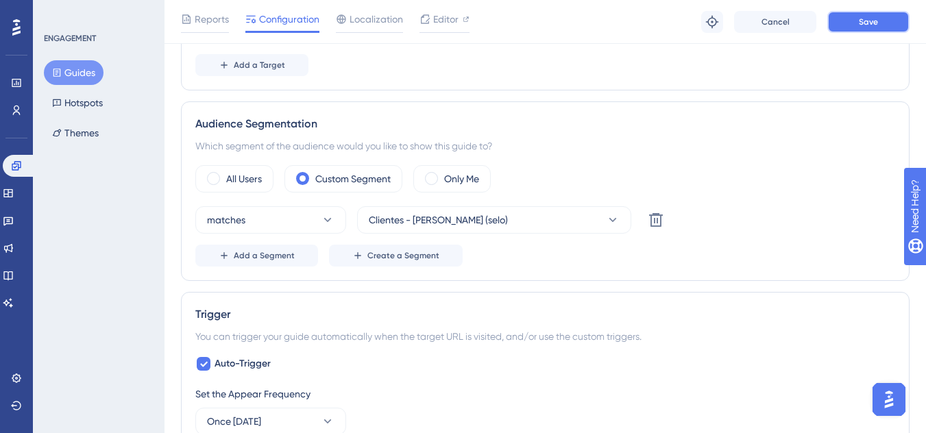
click at [859, 15] on button "Save" at bounding box center [868, 22] width 82 height 22
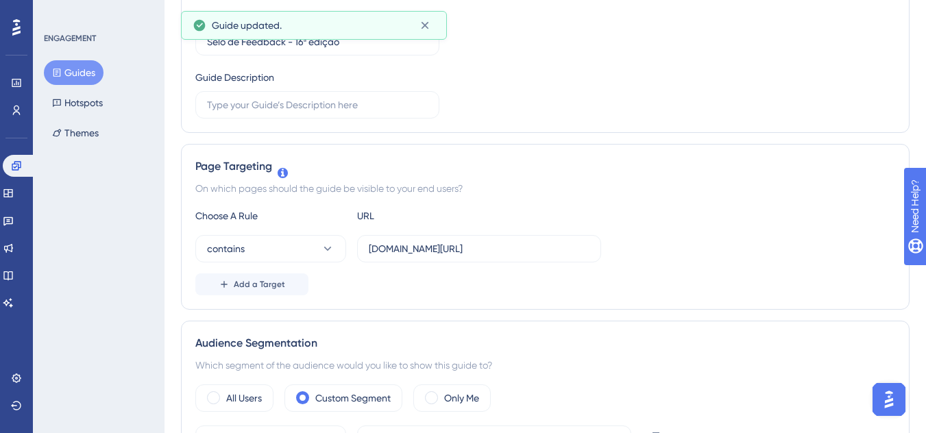
scroll to position [0, 0]
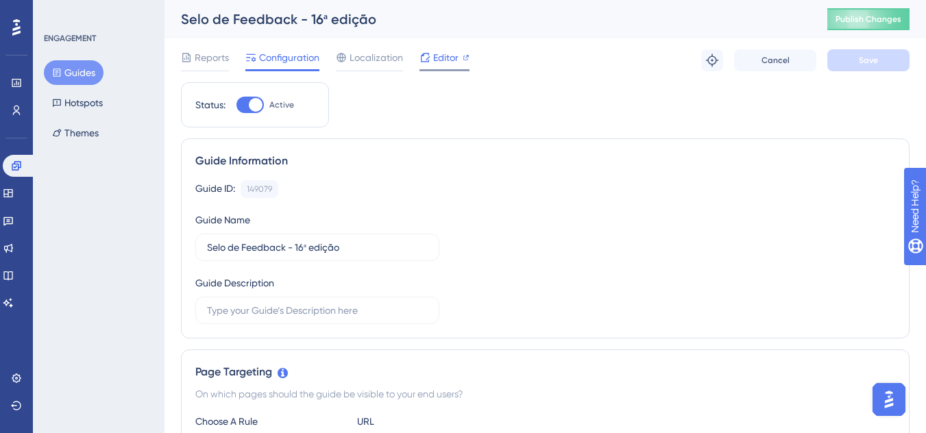
click at [448, 69] on div "Editor" at bounding box center [445, 60] width 50 height 22
